Goal: Navigation & Orientation: Find specific page/section

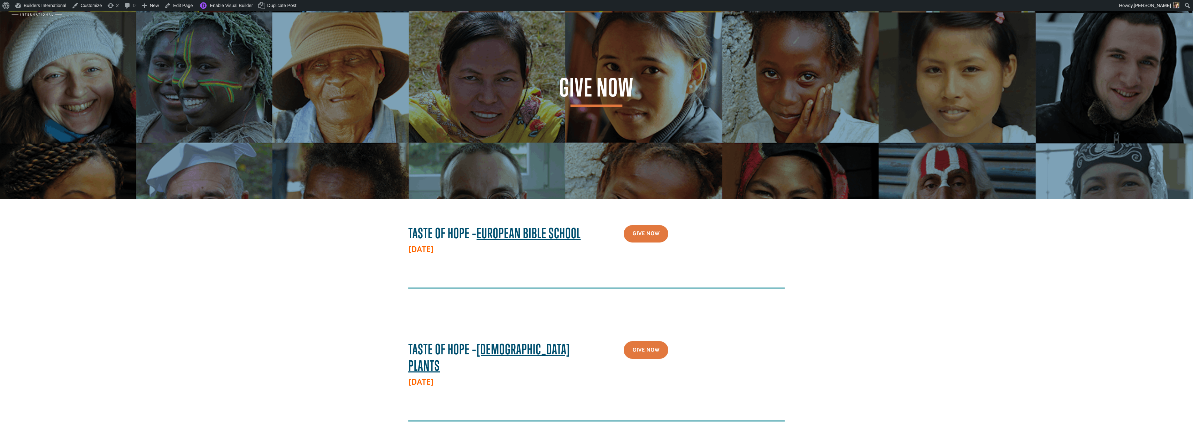
scroll to position [28, 0]
click at [44, 16] on link "Dashboard" at bounding box center [40, 17] width 57 height 9
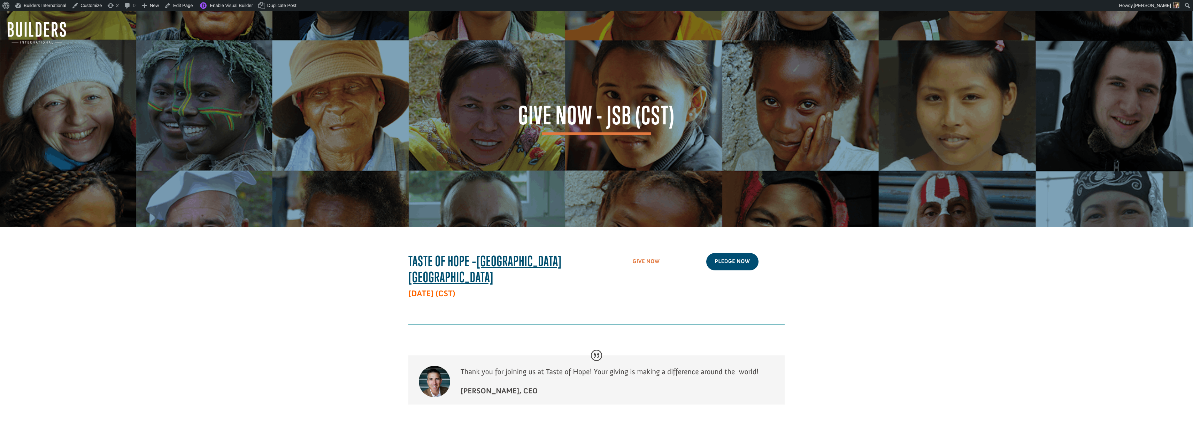
click at [643, 262] on link "Give Now" at bounding box center [646, 262] width 45 height 18
click at [740, 267] on link "Pledge Now" at bounding box center [732, 262] width 53 height 18
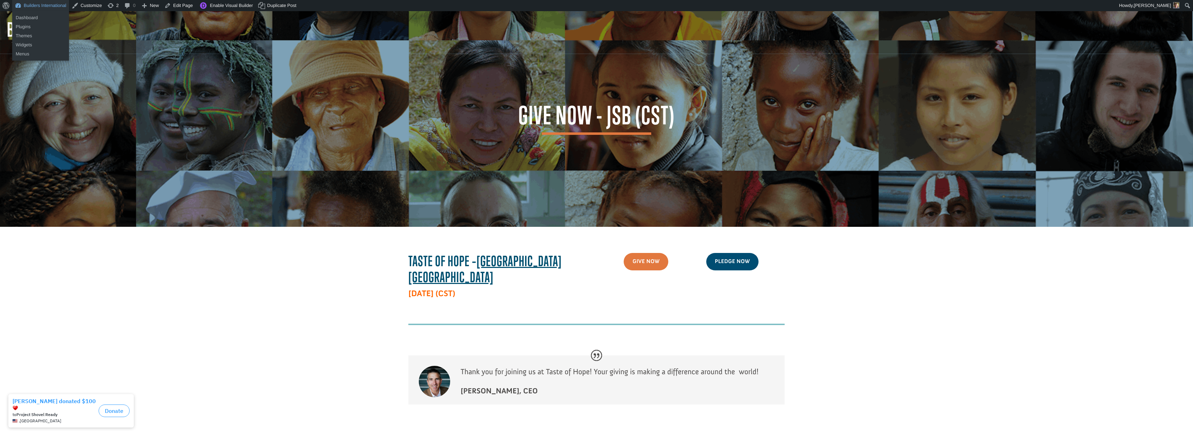
click at [33, 9] on link "Builders International" at bounding box center [40, 5] width 57 height 11
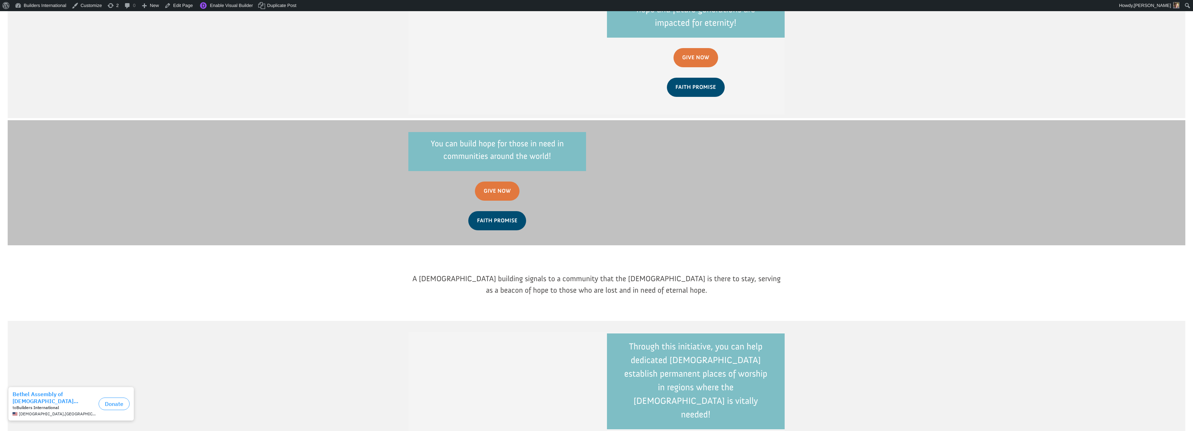
scroll to position [235, 0]
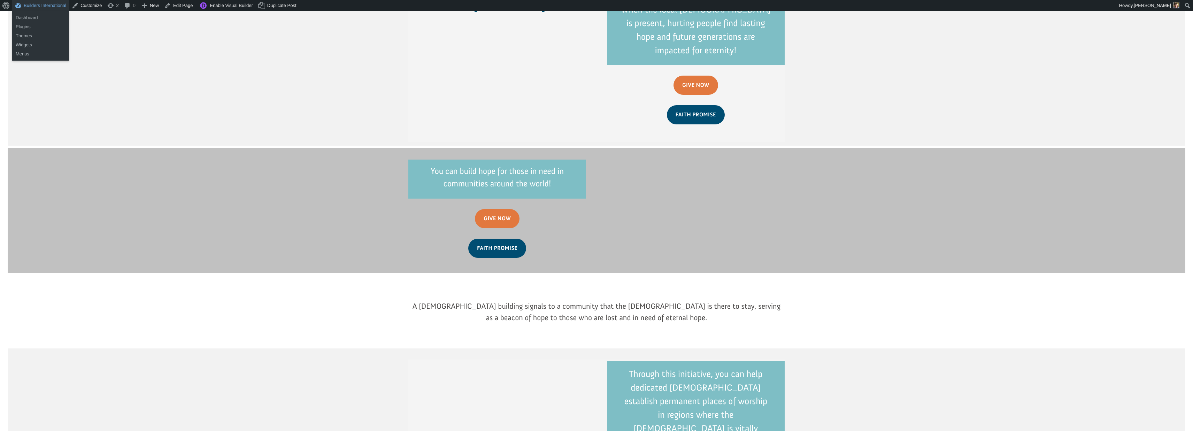
click at [49, 6] on link "Builders International" at bounding box center [40, 5] width 57 height 11
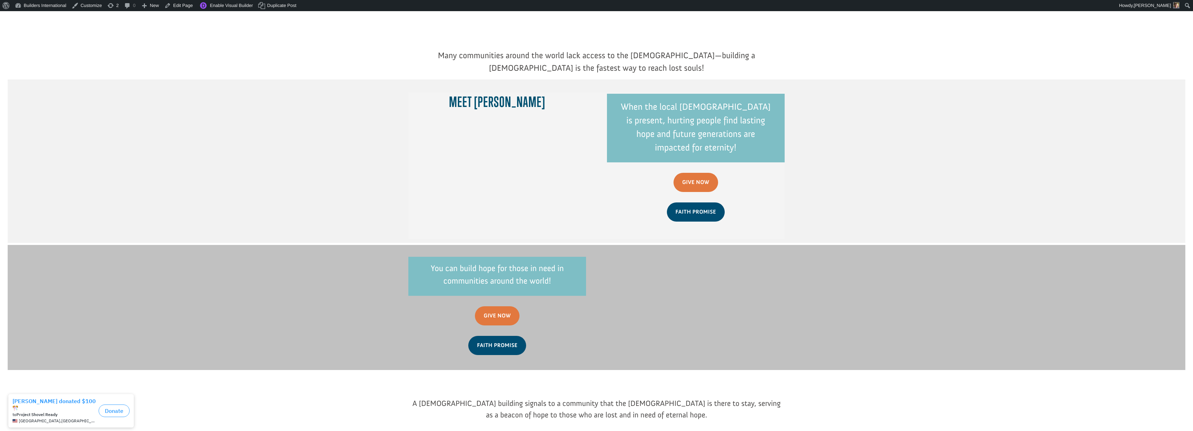
scroll to position [132, 0]
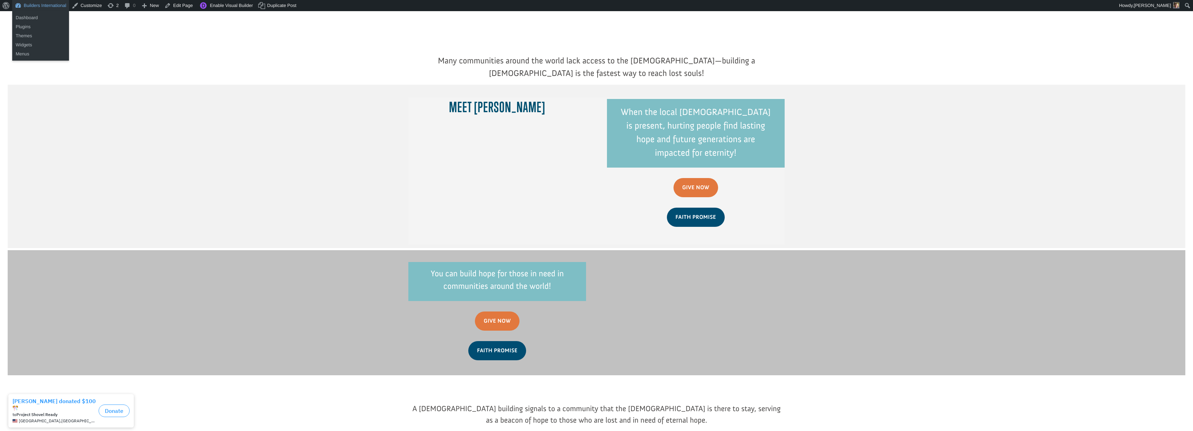
click at [48, 5] on link "Builders International" at bounding box center [40, 5] width 57 height 11
